Goal: Navigation & Orientation: Find specific page/section

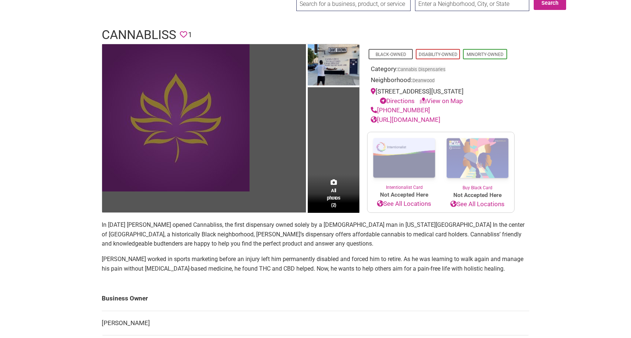
scroll to position [38, 0]
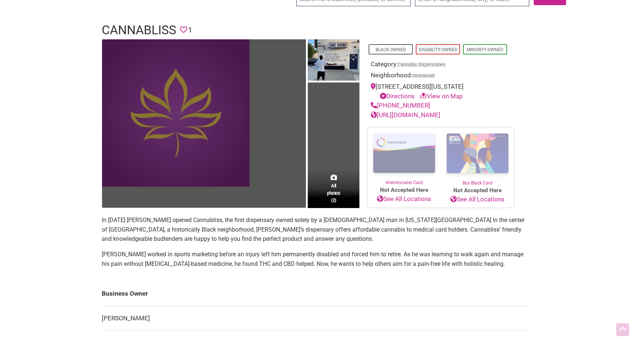
click at [263, 235] on p "In [DATE] [PERSON_NAME] opened Cannabliss, the first dispensary owned solely by…" at bounding box center [315, 230] width 427 height 28
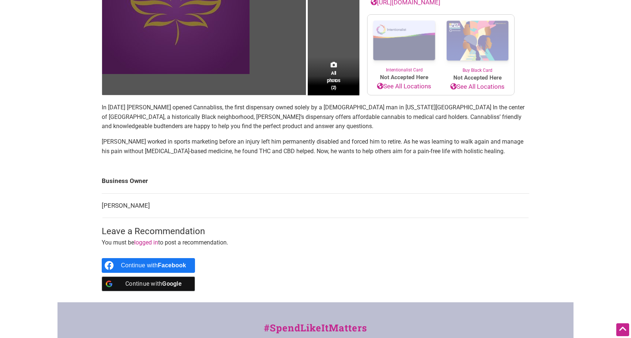
scroll to position [0, 0]
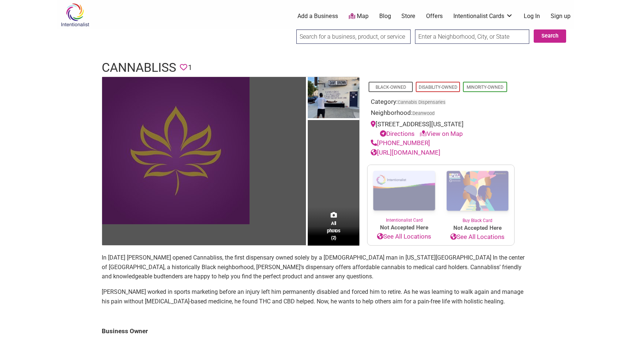
click at [431, 150] on link "[URL][DOMAIN_NAME]" at bounding box center [406, 152] width 70 height 7
drag, startPoint x: 94, startPoint y: 62, endPoint x: 146, endPoint y: 60, distance: 52.0
click at [146, 60] on div "Cannabliss Favorite 1" at bounding box center [315, 68] width 442 height 18
click at [176, 59] on div "Intentionalist Spend like it matters 0 Add a Business Map Blog Store Offers Int…" at bounding box center [315, 319] width 516 height 638
drag, startPoint x: 101, startPoint y: 64, endPoint x: 176, endPoint y: 60, distance: 74.9
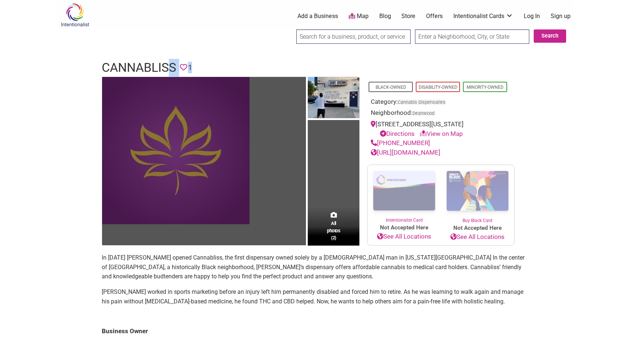
click at [166, 61] on div "Cannabliss Favorite 1" at bounding box center [315, 68] width 442 height 18
click at [182, 59] on header "Cannabliss Favorite 1" at bounding box center [315, 68] width 427 height 18
drag, startPoint x: 179, startPoint y: 66, endPoint x: 104, endPoint y: 71, distance: 76.1
click at [104, 71] on header "Cannabliss Favorite 1" at bounding box center [315, 68] width 427 height 18
